Goal: Information Seeking & Learning: Learn about a topic

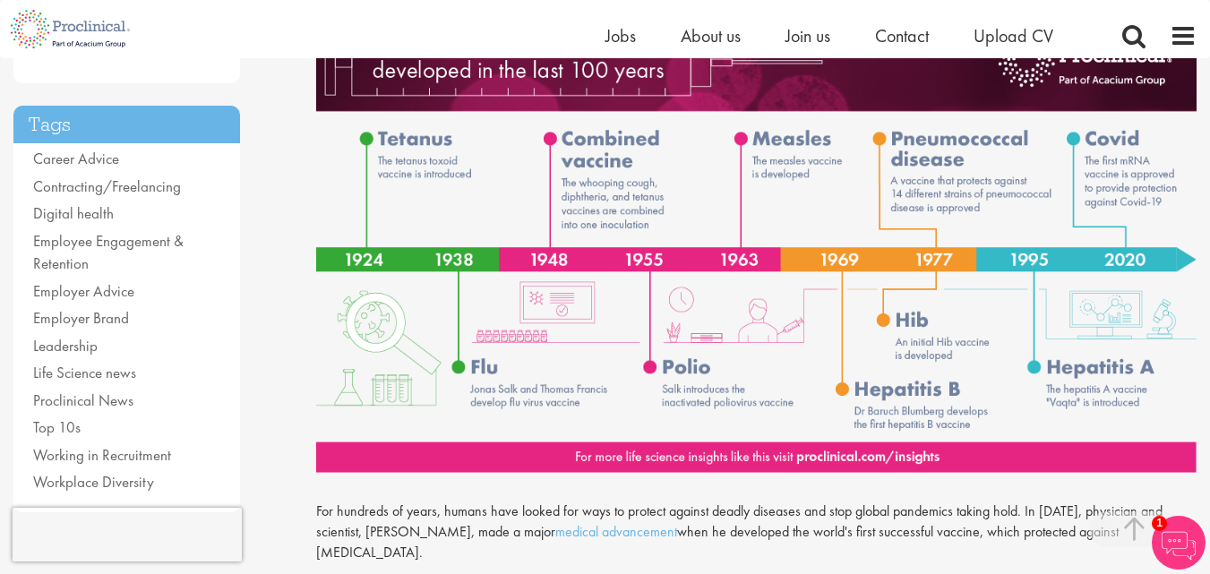
scroll to position [358, 0]
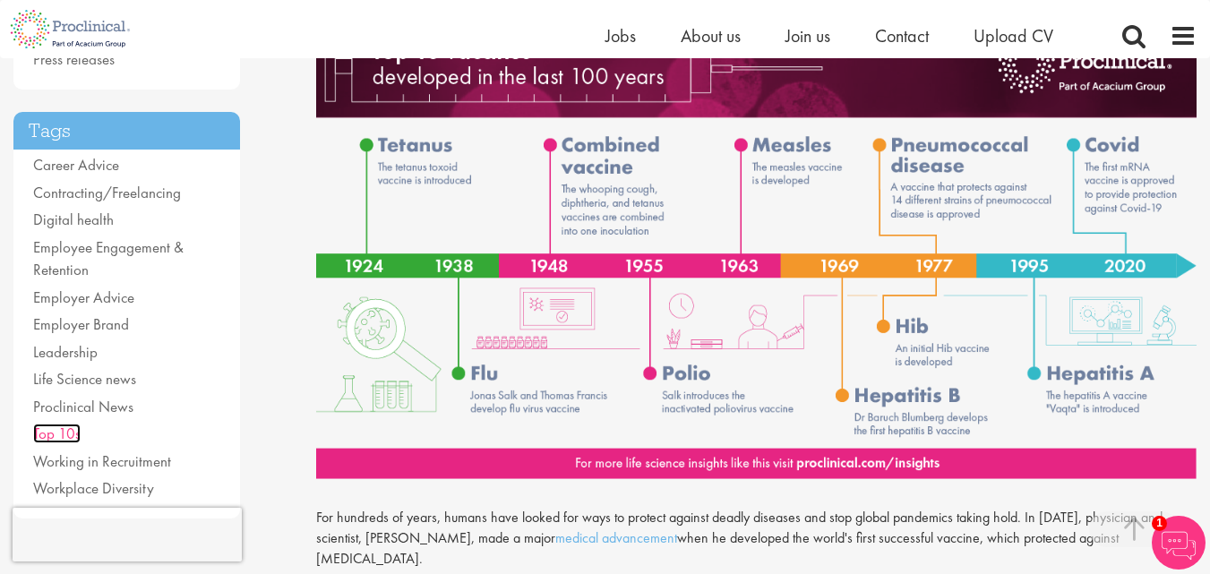
click at [60, 429] on link "Top 10s" at bounding box center [56, 434] width 47 height 20
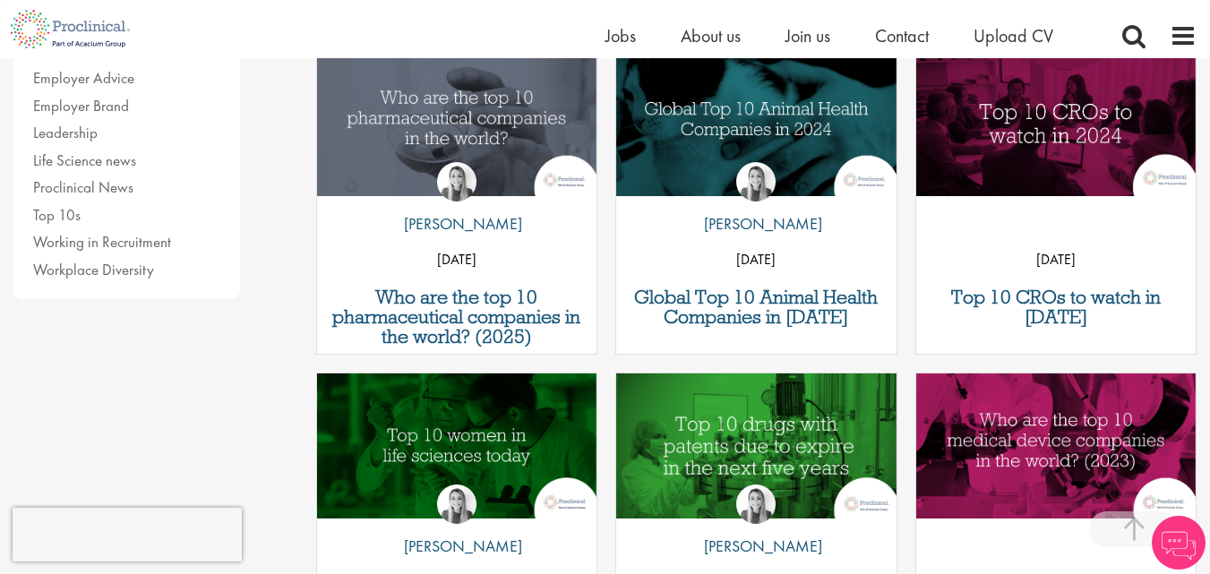
scroll to position [627, 0]
